Goal: Information Seeking & Learning: Learn about a topic

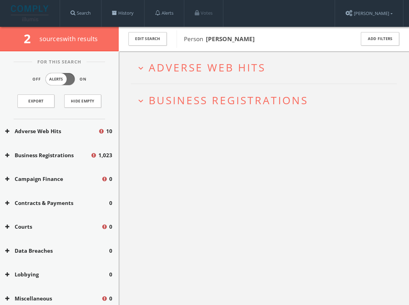
click at [167, 65] on span "Adverse Web Hits" at bounding box center [207, 67] width 117 height 14
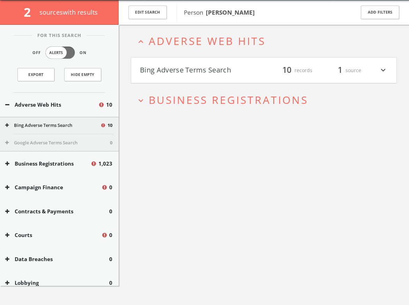
click at [176, 83] on h4 "Bing Adverse Terms Search filter_list 10 records 1 source expand_more" at bounding box center [263, 71] width 265 height 26
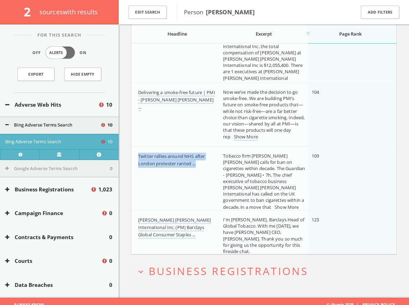
scroll to position [503, 0]
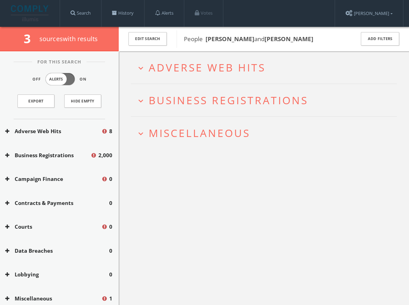
click at [184, 59] on h2 "expand_more Adverse Web Hits" at bounding box center [264, 67] width 266 height 32
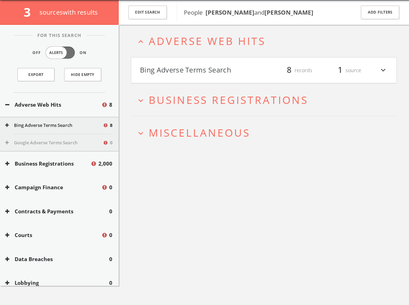
click at [187, 70] on button "Bing Adverse Terms Search" at bounding box center [202, 71] width 124 height 12
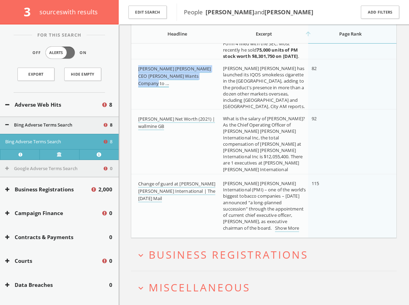
scroll to position [416, 0]
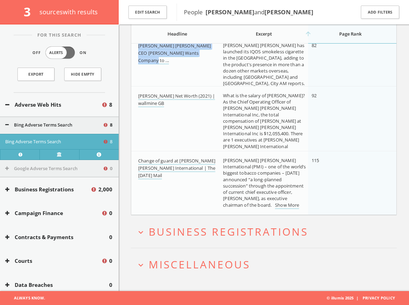
click at [184, 258] on span "Miscellaneous" at bounding box center [200, 264] width 102 height 14
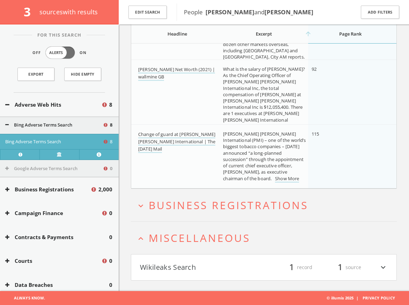
click at [185, 262] on button "Wikileaks Search" at bounding box center [202, 268] width 124 height 12
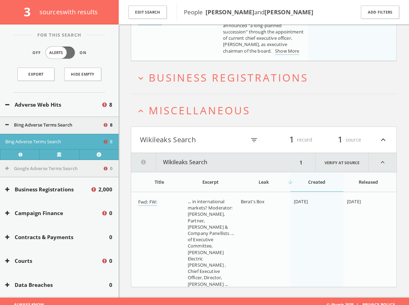
scroll to position [577, 0]
